Goal: Find contact information: Find contact information

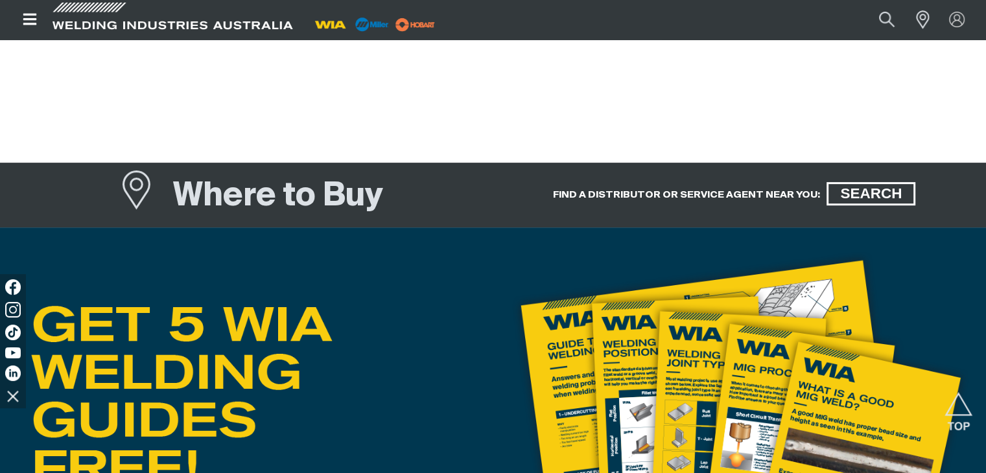
click at [341, 202] on h1 "Where to Buy" at bounding box center [278, 197] width 210 height 42
click at [871, 195] on span "SEARCH" at bounding box center [870, 193] width 85 height 23
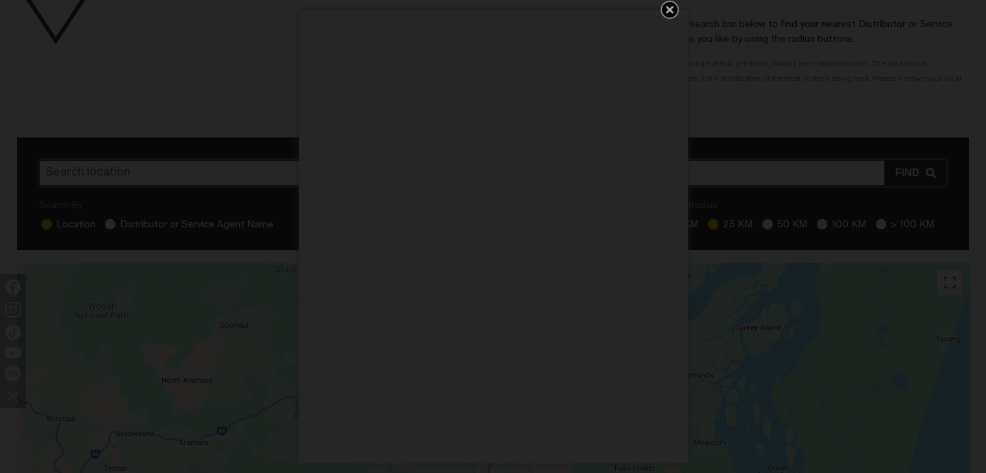
scroll to position [389, 0]
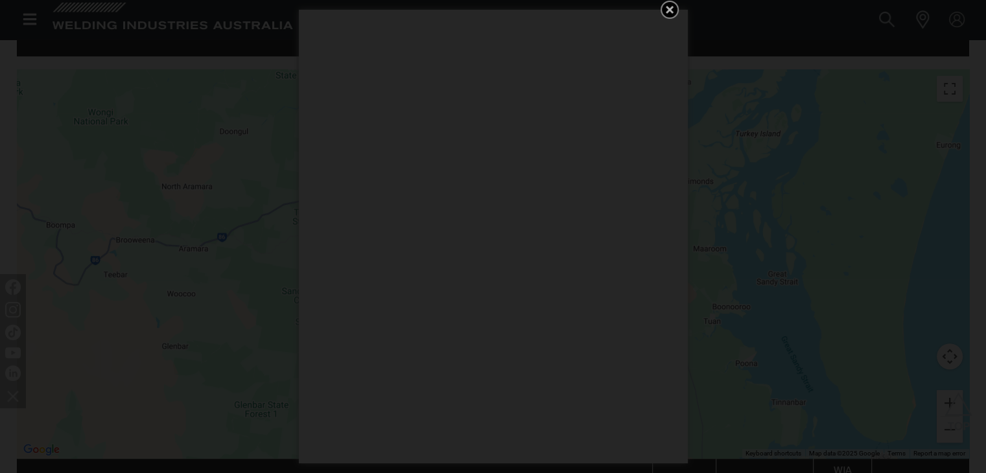
click at [669, 10] on icon "Get 5 WIA Welding Guides Free!" at bounding box center [669, 10] width 8 height 8
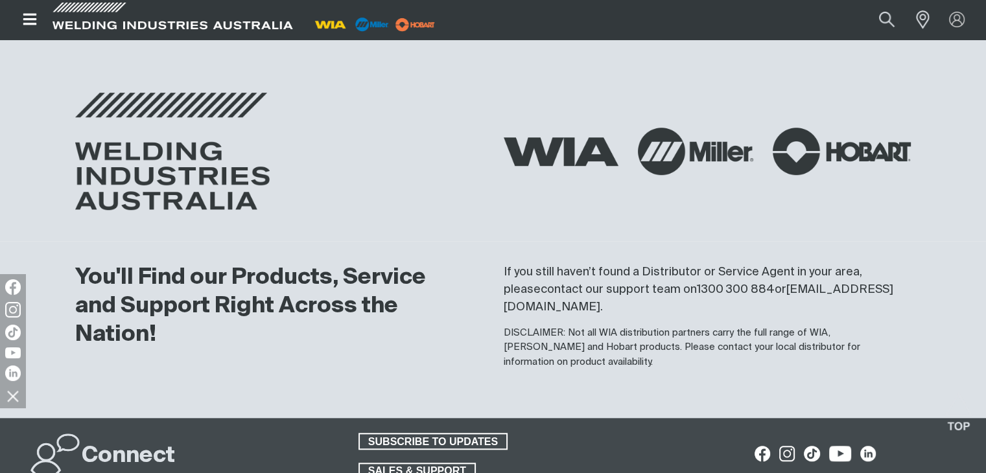
scroll to position [544, 0]
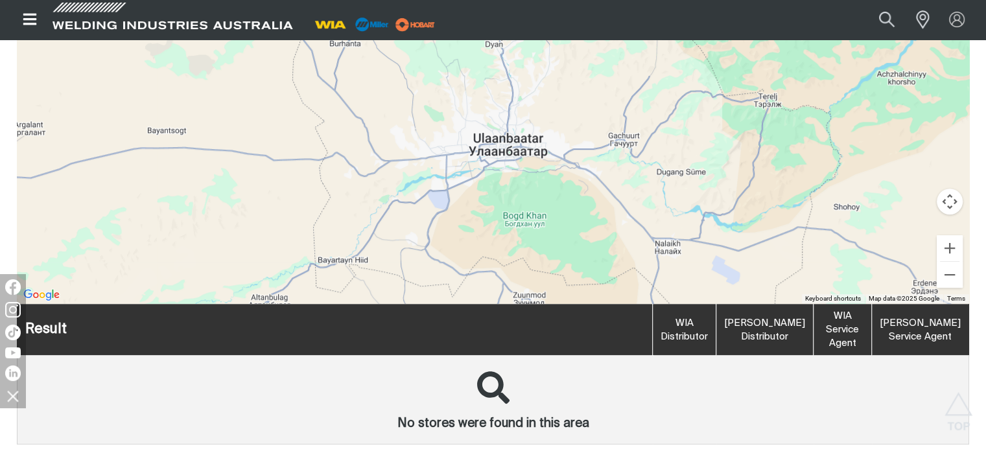
drag, startPoint x: 518, startPoint y: 159, endPoint x: 513, endPoint y: 207, distance: 48.9
click at [513, 207] on div "To navigate, press the arrow keys." at bounding box center [493, 108] width 952 height 389
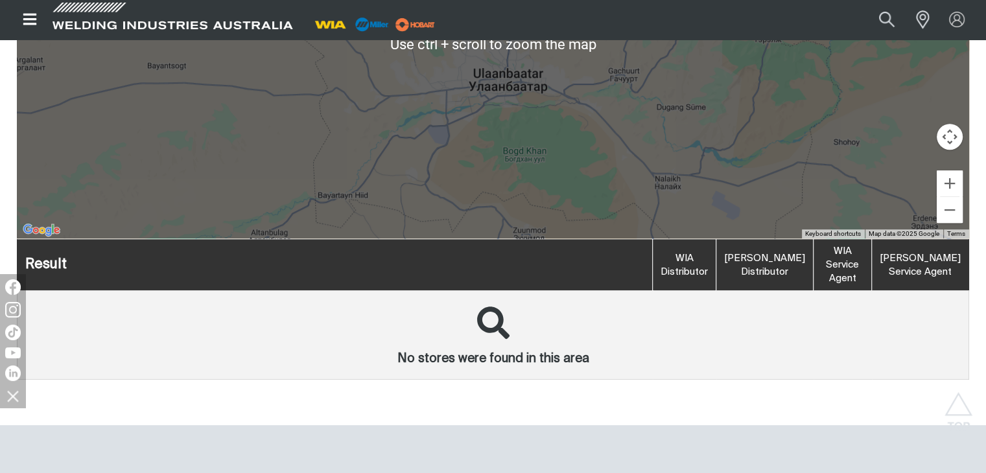
click at [497, 172] on div "To navigate, press the arrow keys." at bounding box center [493, 44] width 952 height 389
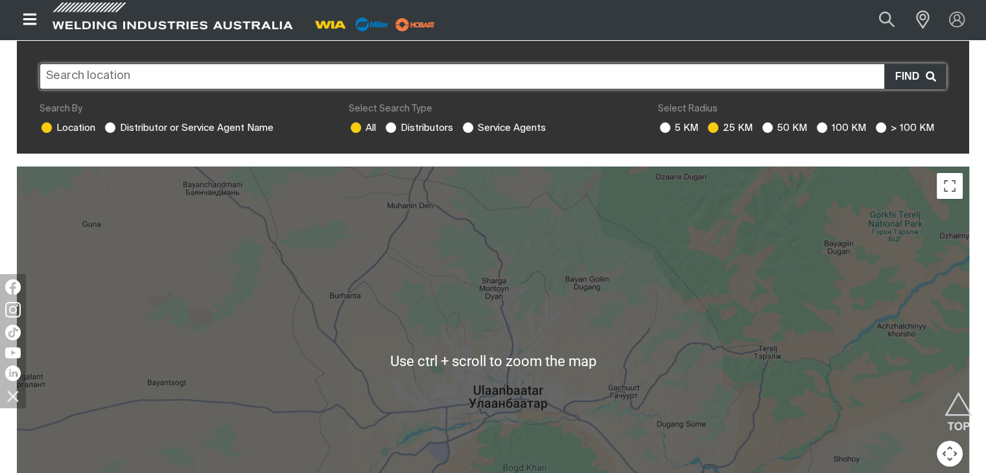
scroll to position [284, 0]
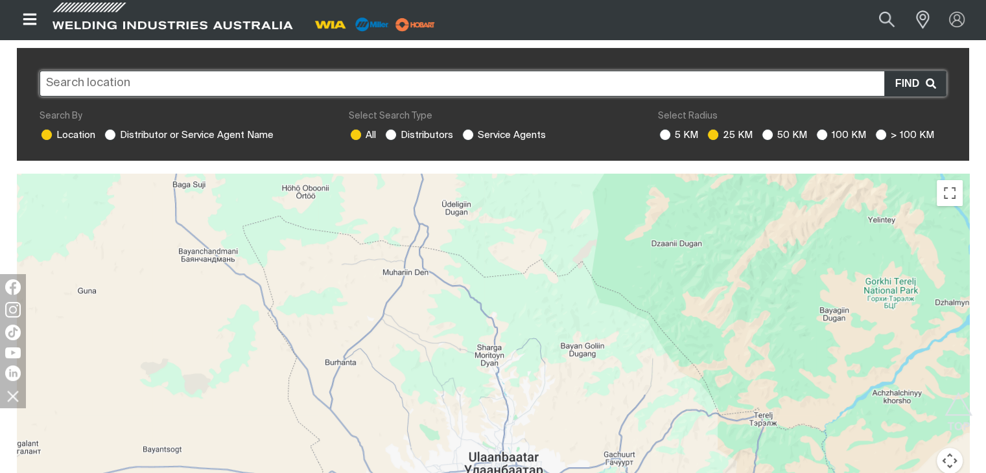
drag, startPoint x: 505, startPoint y: 232, endPoint x: 501, endPoint y: 294, distance: 62.4
click at [501, 294] on div "To navigate, press the arrow keys." at bounding box center [493, 368] width 952 height 389
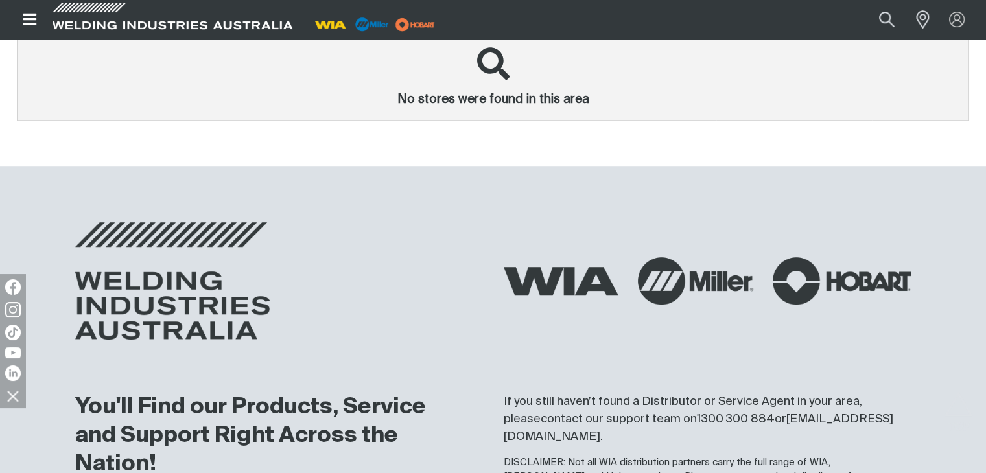
scroll to position [1127, 0]
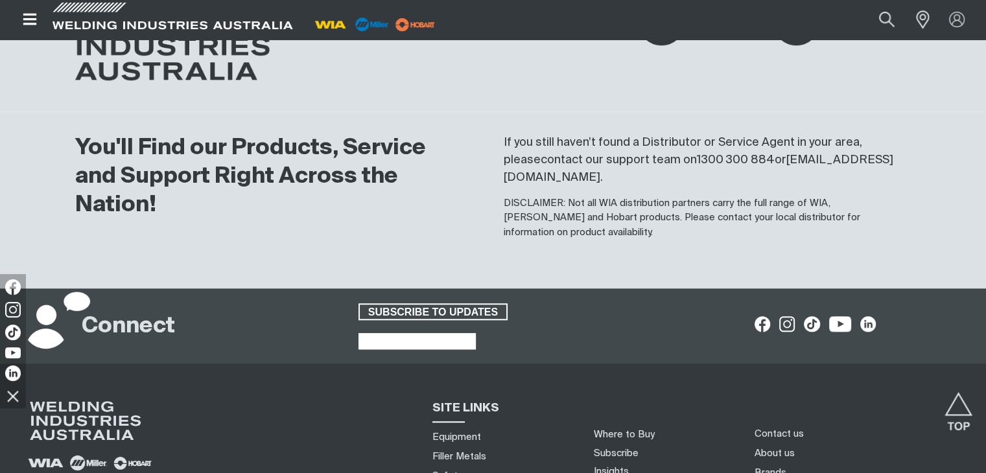
click at [433, 333] on span "SALES & SUPPORT" at bounding box center [417, 341] width 115 height 17
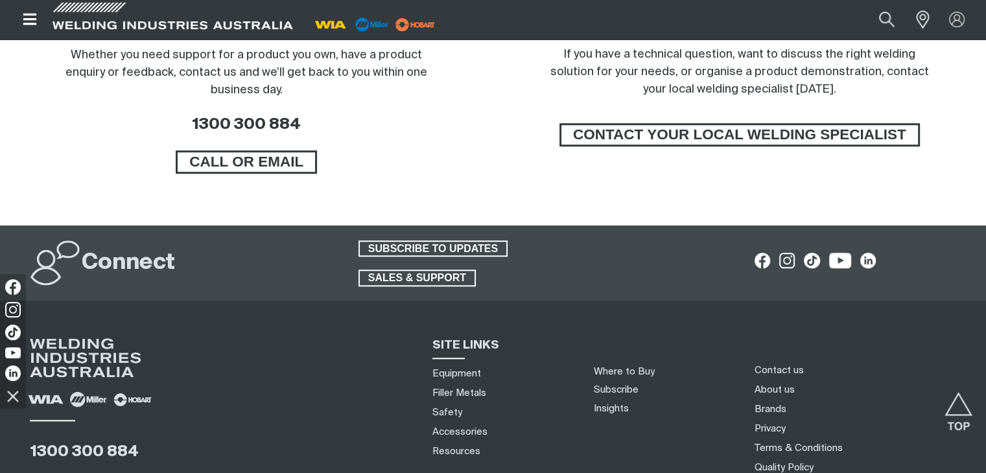
scroll to position [1229, 0]
